Goal: Task Accomplishment & Management: Complete application form

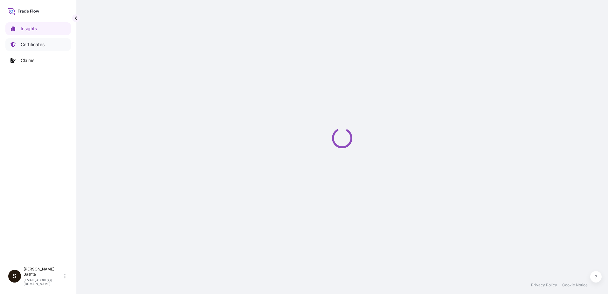
click at [45, 45] on link "Certificates" at bounding box center [38, 44] width 66 height 13
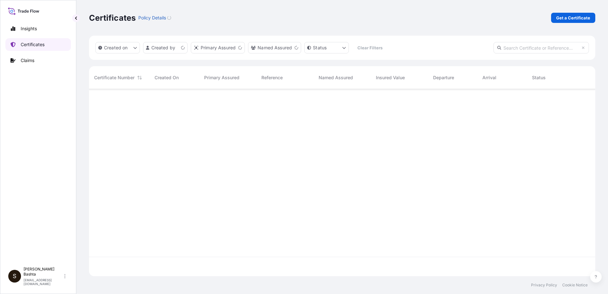
scroll to position [186, 502]
click at [577, 17] on p "Get a Certificate" at bounding box center [573, 18] width 34 height 6
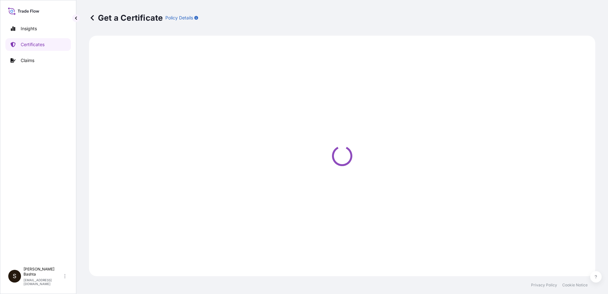
select select "Barge"
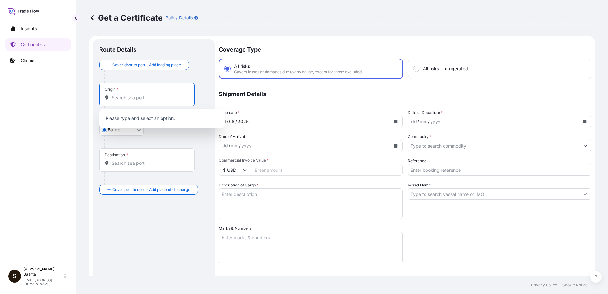
click at [135, 97] on input "Origin *" at bounding box center [149, 97] width 75 height 6
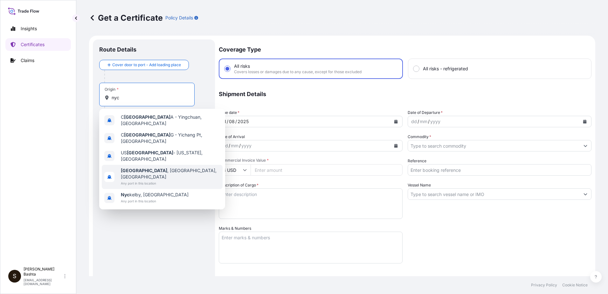
click at [148, 167] on span "[GEOGRAPHIC_DATA] , [GEOGRAPHIC_DATA], [GEOGRAPHIC_DATA]" at bounding box center [170, 173] width 99 height 13
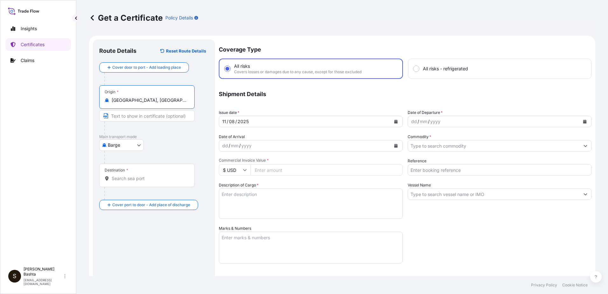
type input "[GEOGRAPHIC_DATA], [GEOGRAPHIC_DATA], [GEOGRAPHIC_DATA]"
click at [138, 144] on body "Insights Certificates Claims S [PERSON_NAME] [PERSON_NAME][EMAIL_ADDRESS][PERSO…" at bounding box center [304, 147] width 608 height 294
click at [123, 161] on div "Air" at bounding box center [122, 161] width 40 height 11
select select "Air"
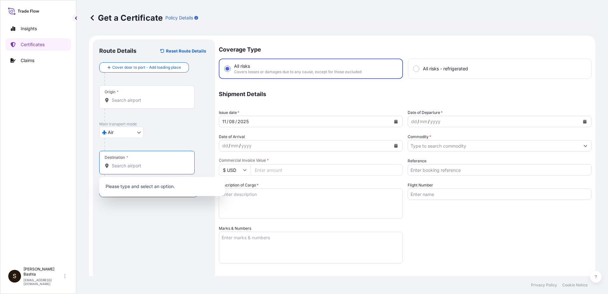
click at [144, 168] on input "Destination *" at bounding box center [149, 166] width 75 height 6
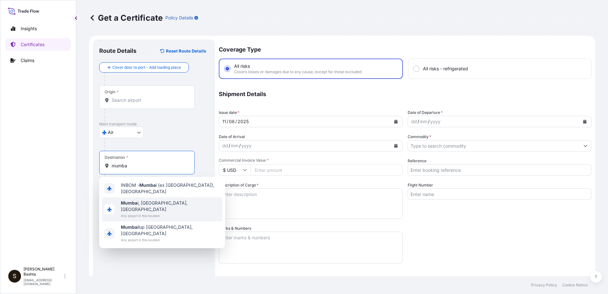
click at [149, 202] on span "[GEOGRAPHIC_DATA] i, [GEOGRAPHIC_DATA], [GEOGRAPHIC_DATA]" at bounding box center [170, 206] width 99 height 13
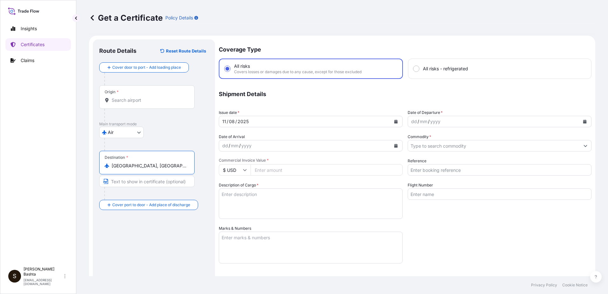
type input "[GEOGRAPHIC_DATA], [GEOGRAPHIC_DATA], [GEOGRAPHIC_DATA]"
click at [411, 122] on div "dd" at bounding box center [414, 122] width 7 height 8
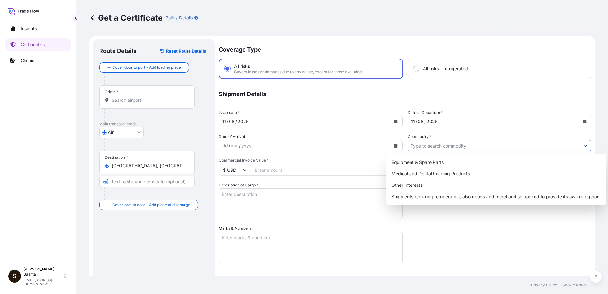
click at [584, 145] on icon "Show suggestions" at bounding box center [585, 146] width 3 height 2
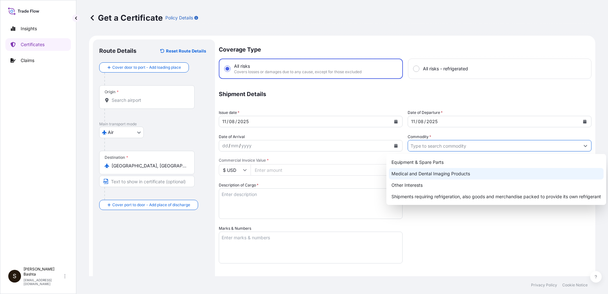
click at [455, 174] on div "Medical and Dental Imaging Products" at bounding box center [496, 173] width 215 height 11
type input "Medical and Dental Imaging Products"
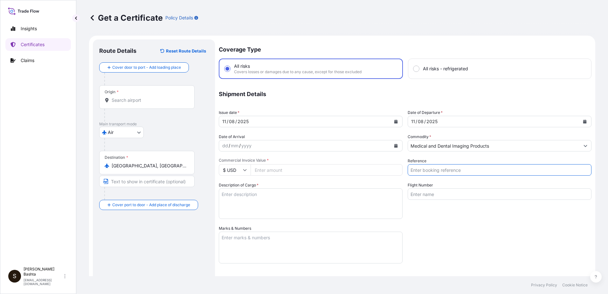
click at [441, 169] on input "Reference" at bounding box center [500, 169] width 184 height 11
type input "21243873"
click at [273, 169] on input "Commercial Invoice Value *" at bounding box center [327, 169] width 152 height 11
type input "6797.43"
click at [238, 199] on textarea "Description of Cargo *" at bounding box center [311, 203] width 184 height 31
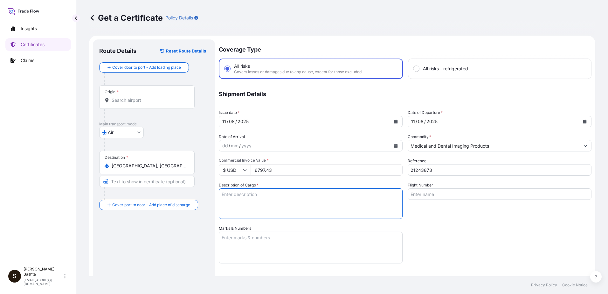
type textarea "MEDICAL AND DENTAL IMAGING PRODUCTS"
type input "USNYC - [US_STATE], [GEOGRAPHIC_DATA]"
type input "Air"
type textarea "9010719532"
type input "32008"
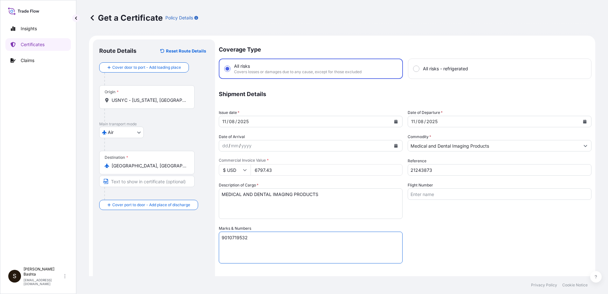
drag, startPoint x: 254, startPoint y: 241, endPoint x: 211, endPoint y: 240, distance: 42.3
click at [211, 240] on form "Route Details Reset Route Details Cover door to port - Add loading place Place …" at bounding box center [342, 211] width 506 height 350
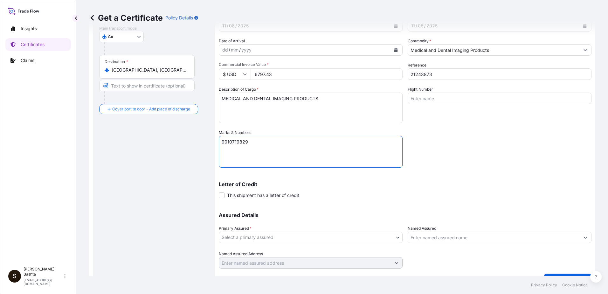
scroll to position [110, 0]
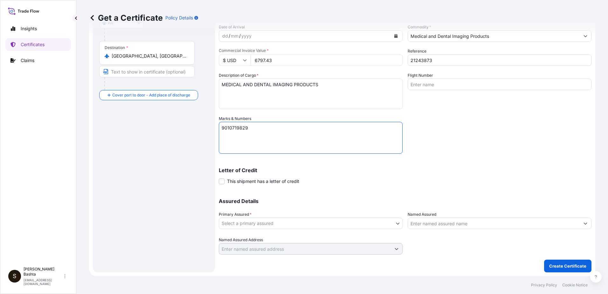
type textarea "9010719829"
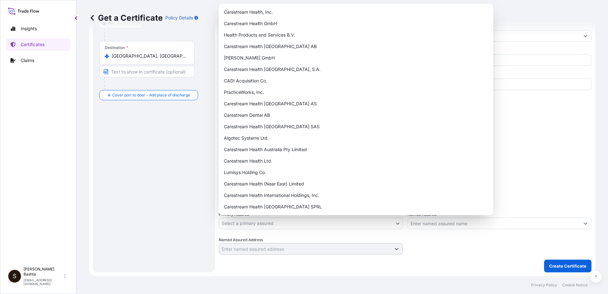
click at [395, 223] on body "Insights Certificates Claims S [PERSON_NAME] [PERSON_NAME][EMAIL_ADDRESS][PERSO…" at bounding box center [304, 147] width 608 height 294
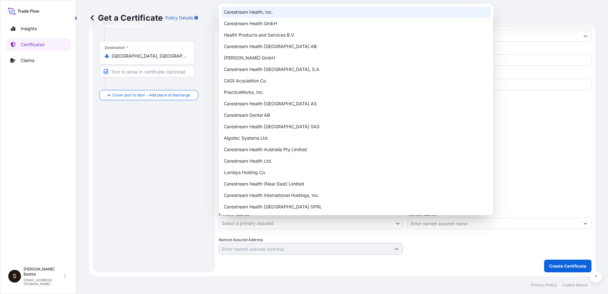
click at [263, 11] on div "Carestream Health, Inc." at bounding box center [355, 11] width 269 height 11
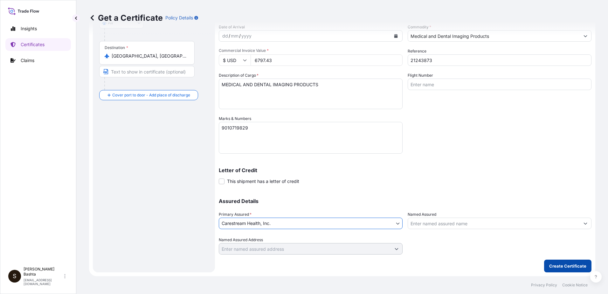
click at [562, 265] on p "Create Certificate" at bounding box center [567, 266] width 37 height 6
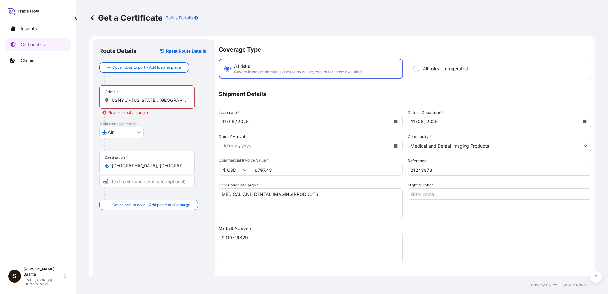
click at [124, 100] on input "USNYC - [US_STATE], [GEOGRAPHIC_DATA]" at bounding box center [149, 100] width 75 height 6
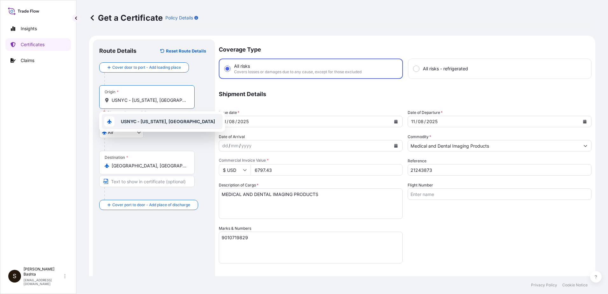
click at [156, 123] on b "USNYC - [US_STATE], [GEOGRAPHIC_DATA]" at bounding box center [168, 121] width 94 height 5
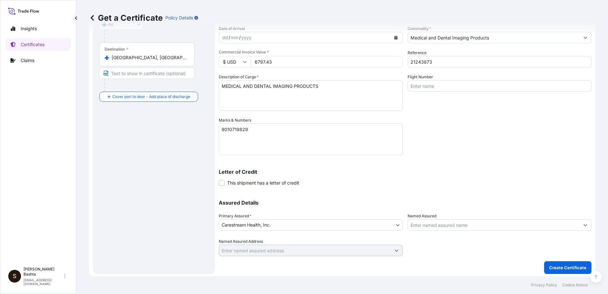
scroll to position [110, 0]
click at [569, 265] on p "Create Certificate" at bounding box center [567, 266] width 37 height 6
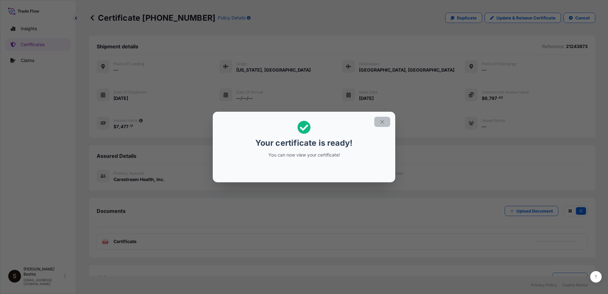
click at [382, 121] on icon "button" at bounding box center [381, 121] width 3 height 3
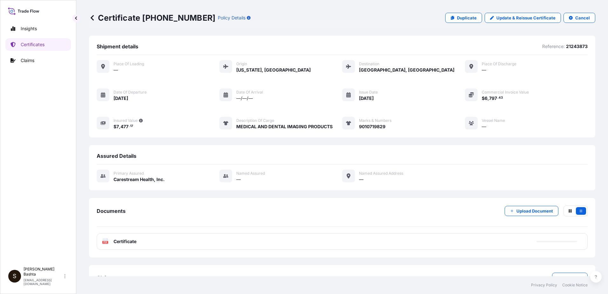
click at [106, 243] on text "PDF" at bounding box center [105, 242] width 4 height 2
click at [106, 242] on text "PDF" at bounding box center [105, 242] width 4 height 2
